Goal: Information Seeking & Learning: Learn about a topic

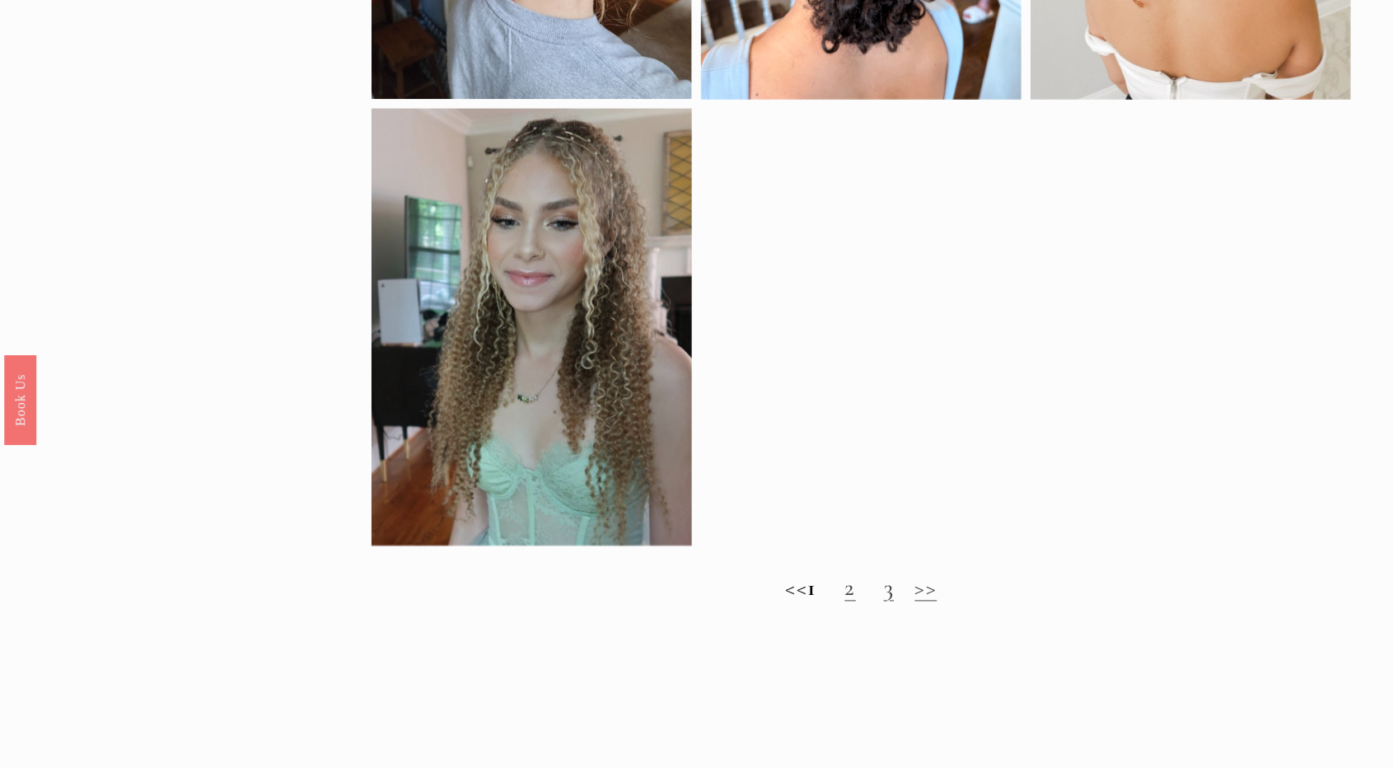
scroll to position [1259, 0]
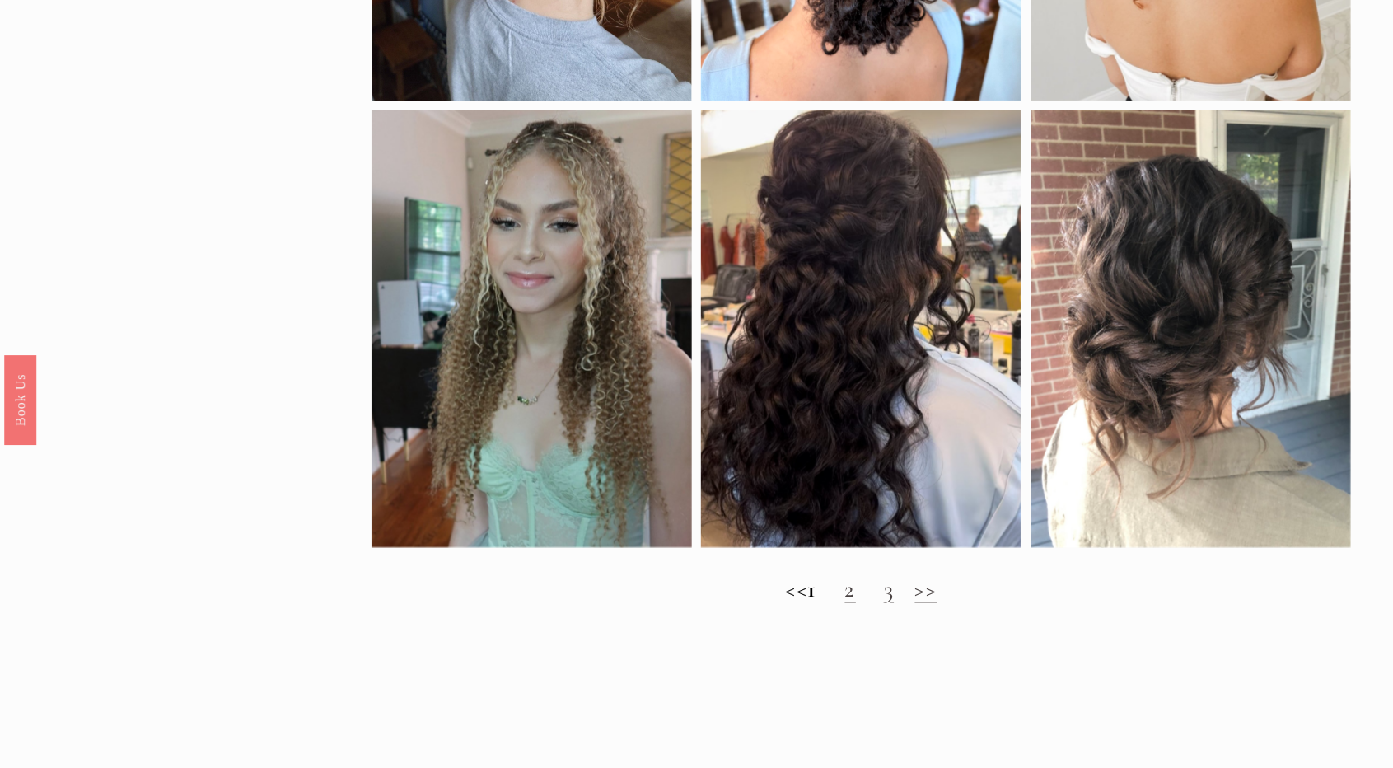
click at [937, 593] on link ">>" at bounding box center [926, 589] width 22 height 29
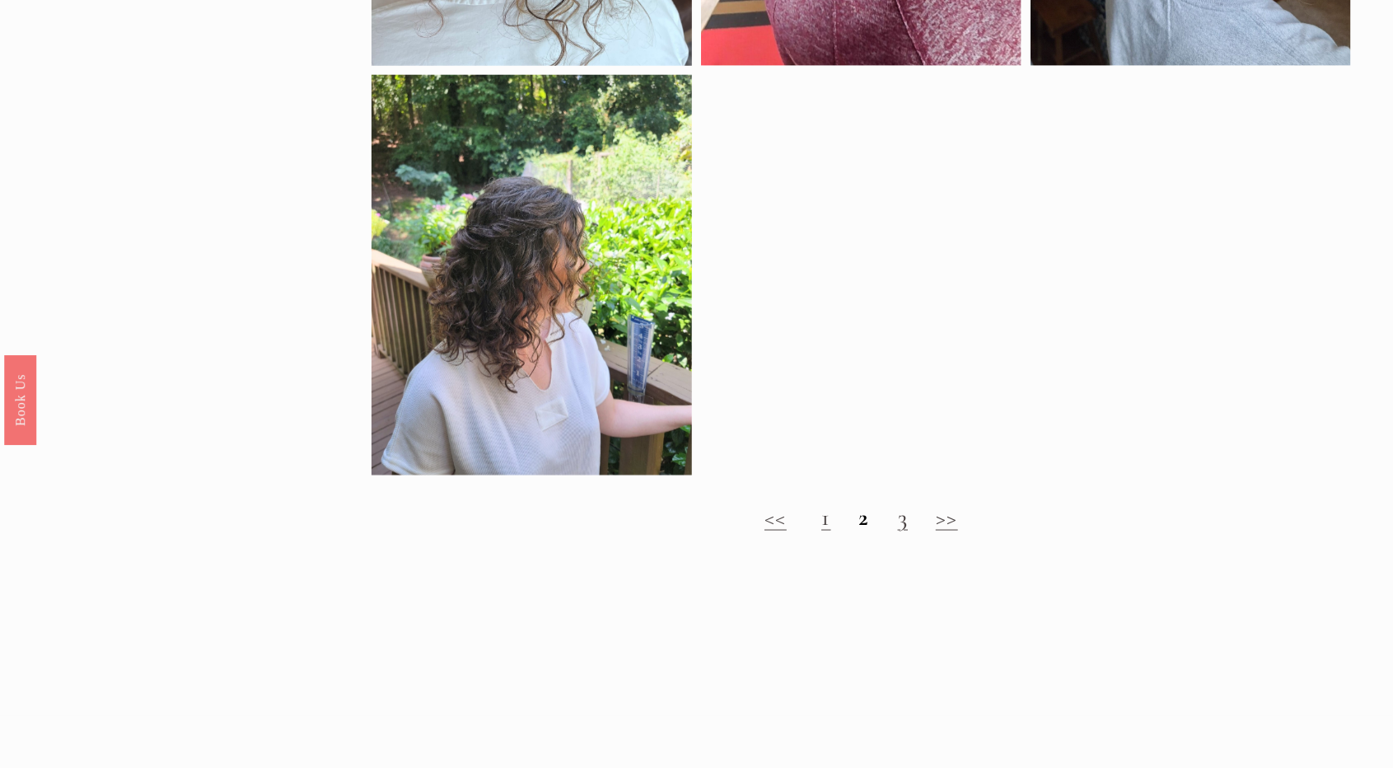
scroll to position [886, 0]
click at [899, 513] on link "3" at bounding box center [903, 516] width 10 height 29
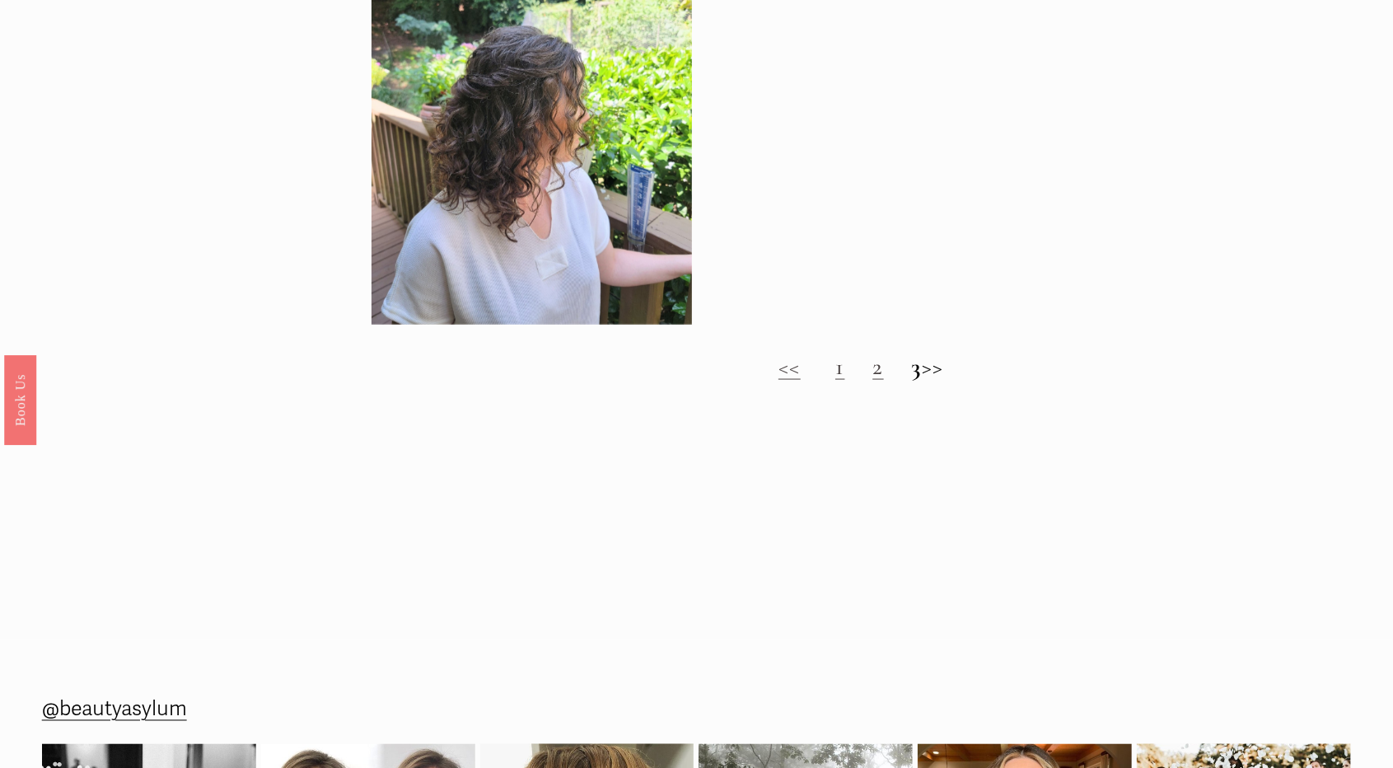
scroll to position [1040, 0]
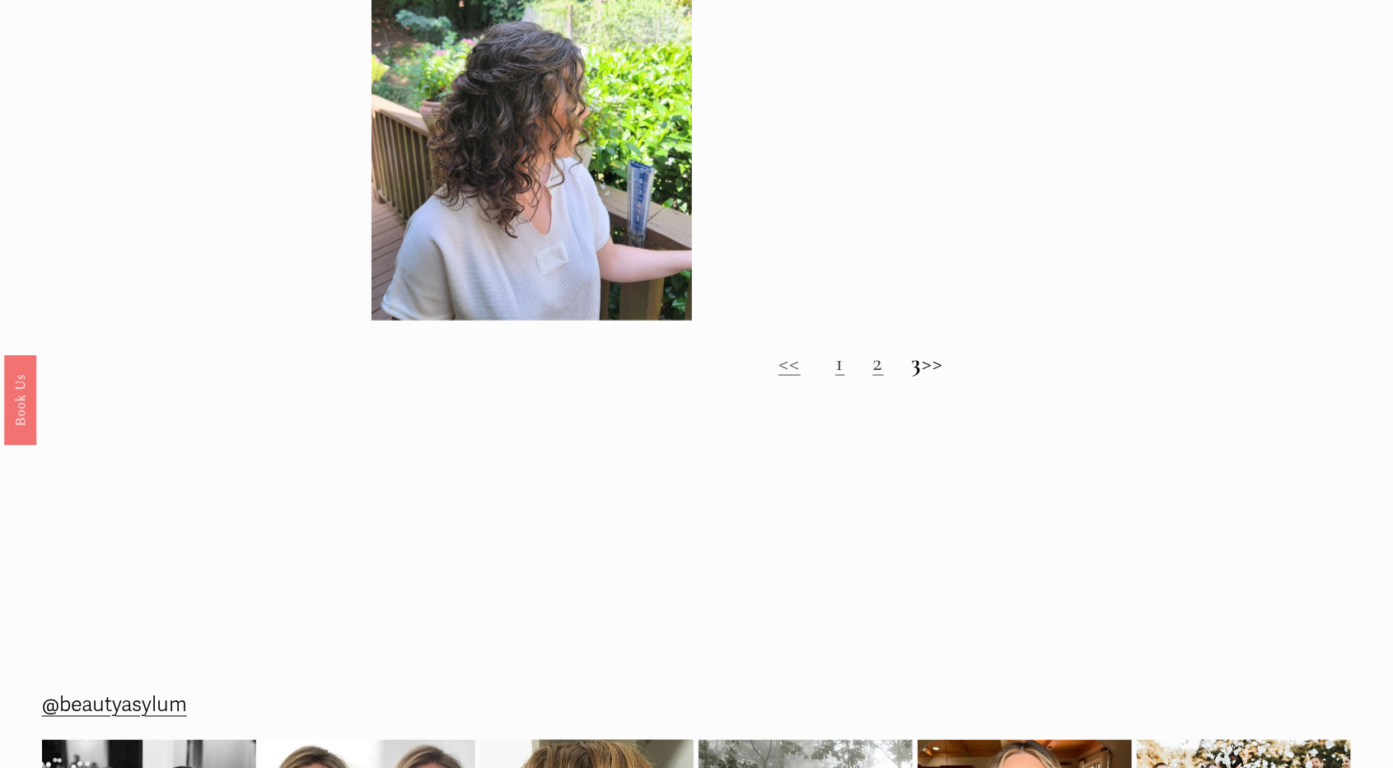
click at [778, 367] on link "<<" at bounding box center [789, 362] width 22 height 29
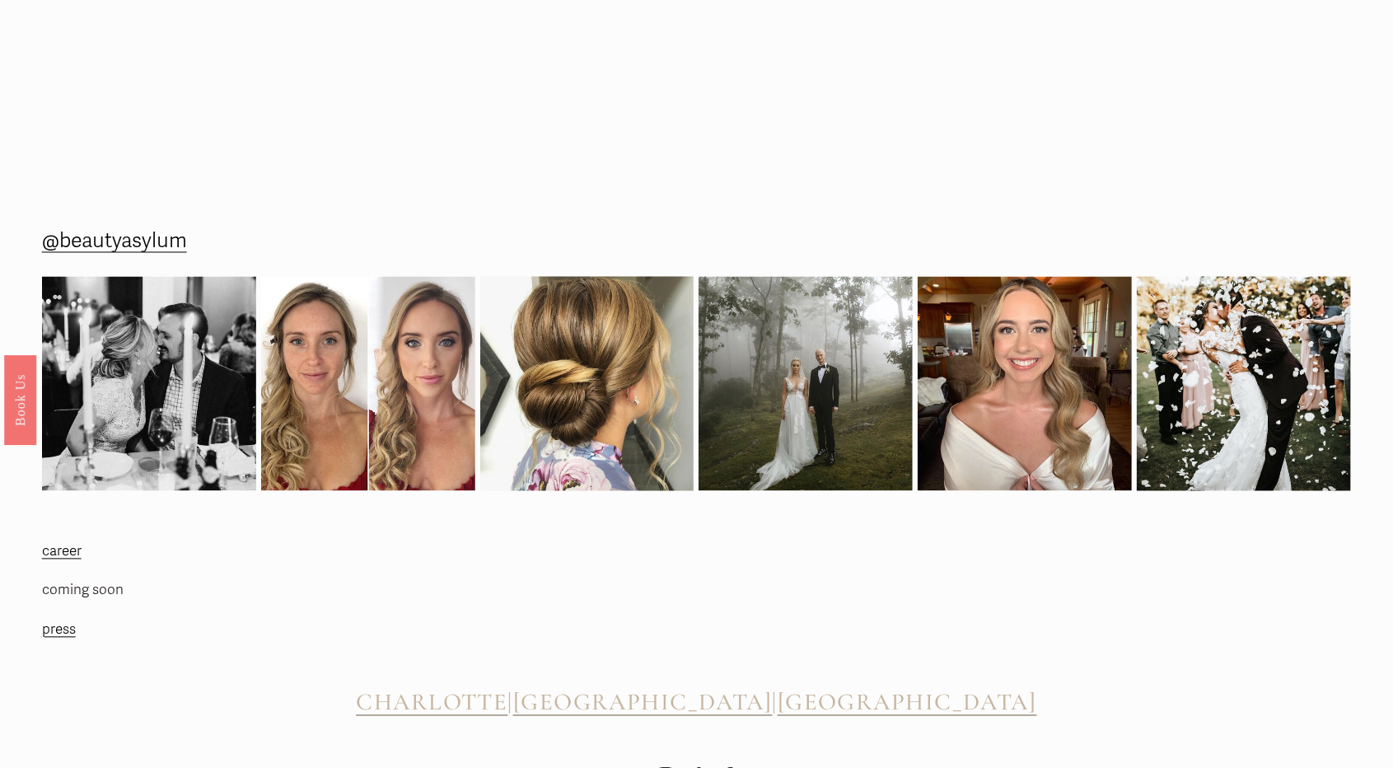
scroll to position [1502, 0]
